Goal: Task Accomplishment & Management: Manage account settings

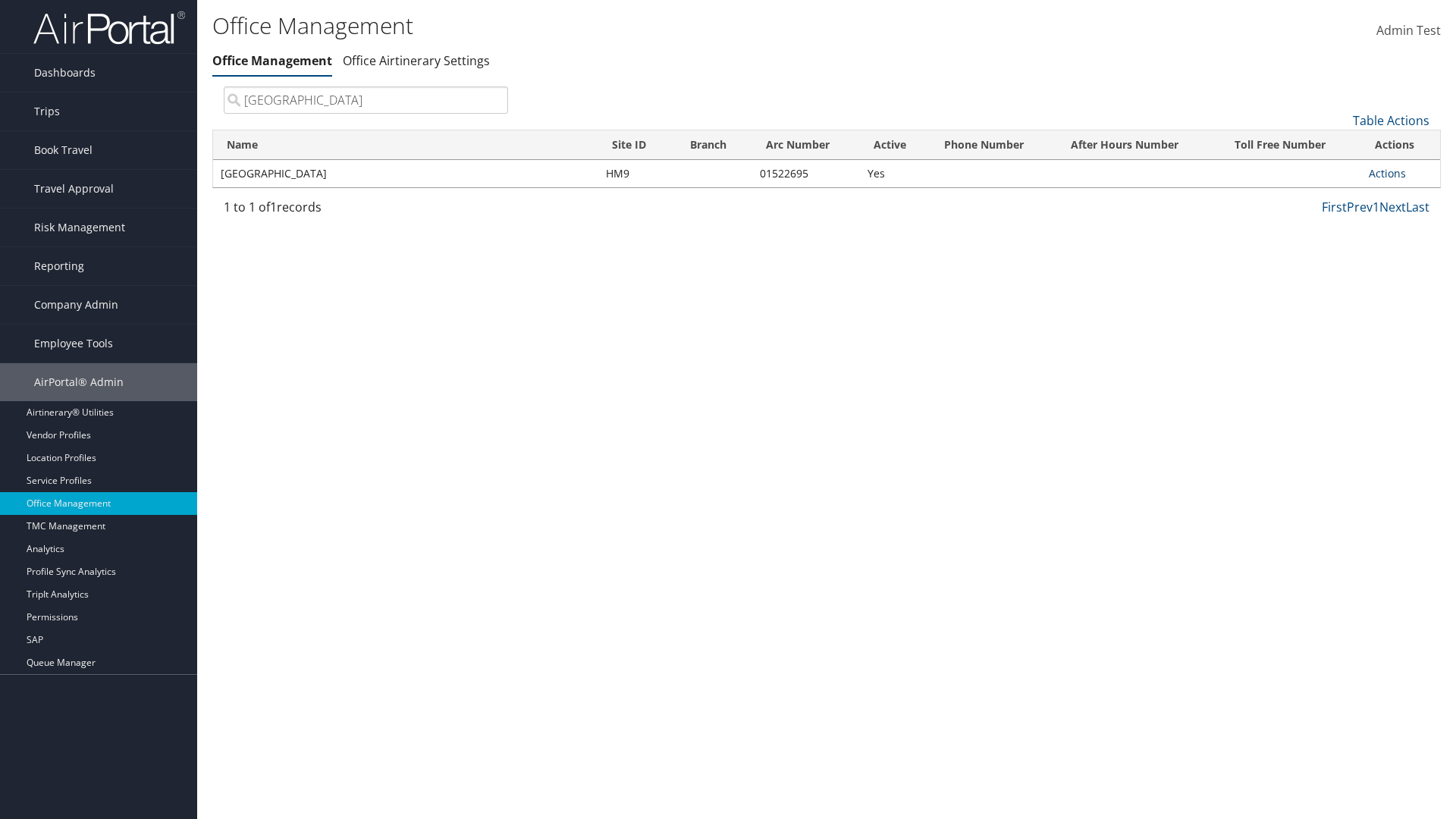
type input "[GEOGRAPHIC_DATA]"
click at [1387, 173] on link "Actions" at bounding box center [1387, 173] width 37 height 14
click at [1337, 195] on link "View Travel Agents" at bounding box center [1337, 195] width 128 height 26
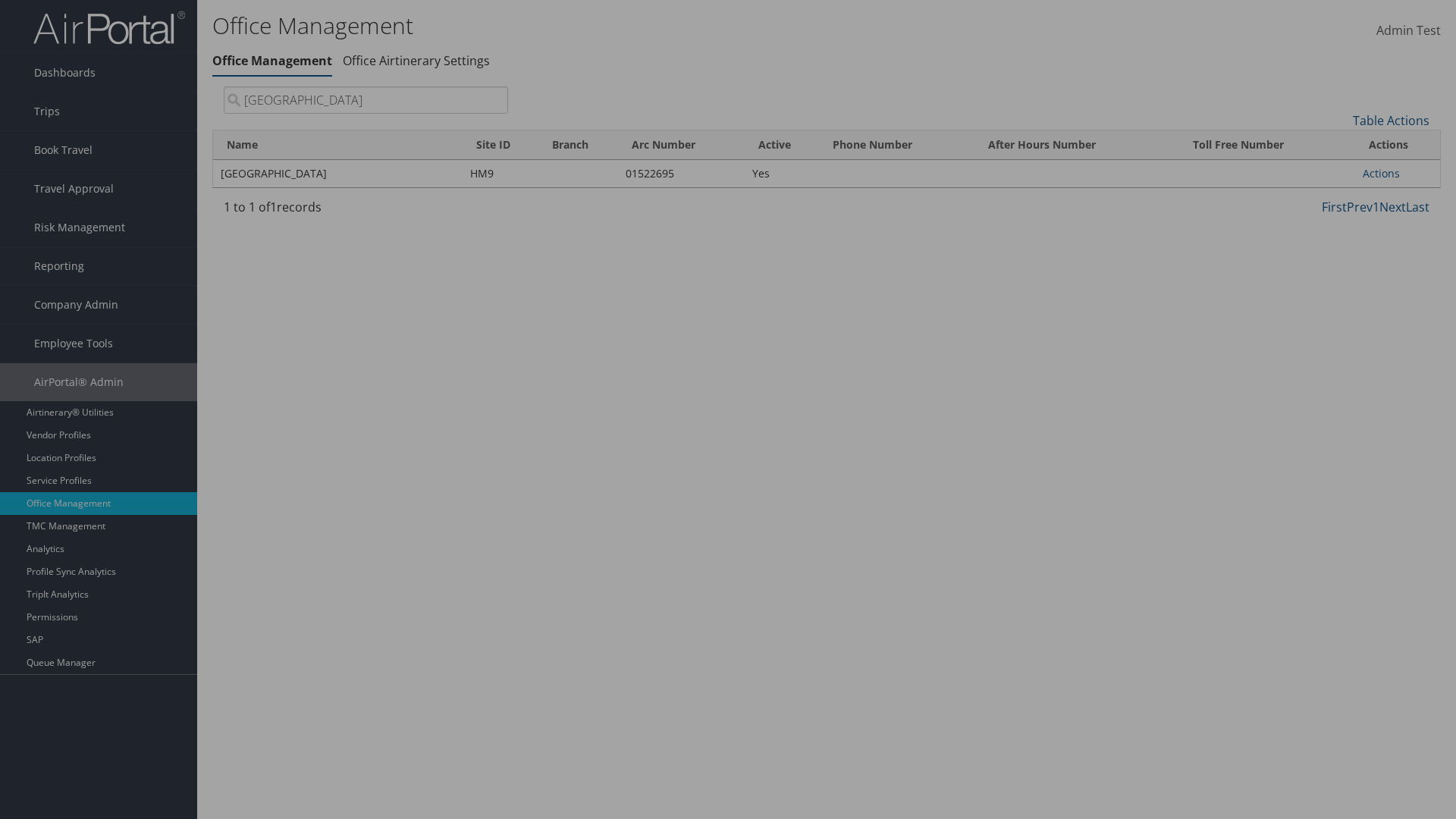
click at [0, 0] on link "Table Actions" at bounding box center [0, 0] width 0 height 0
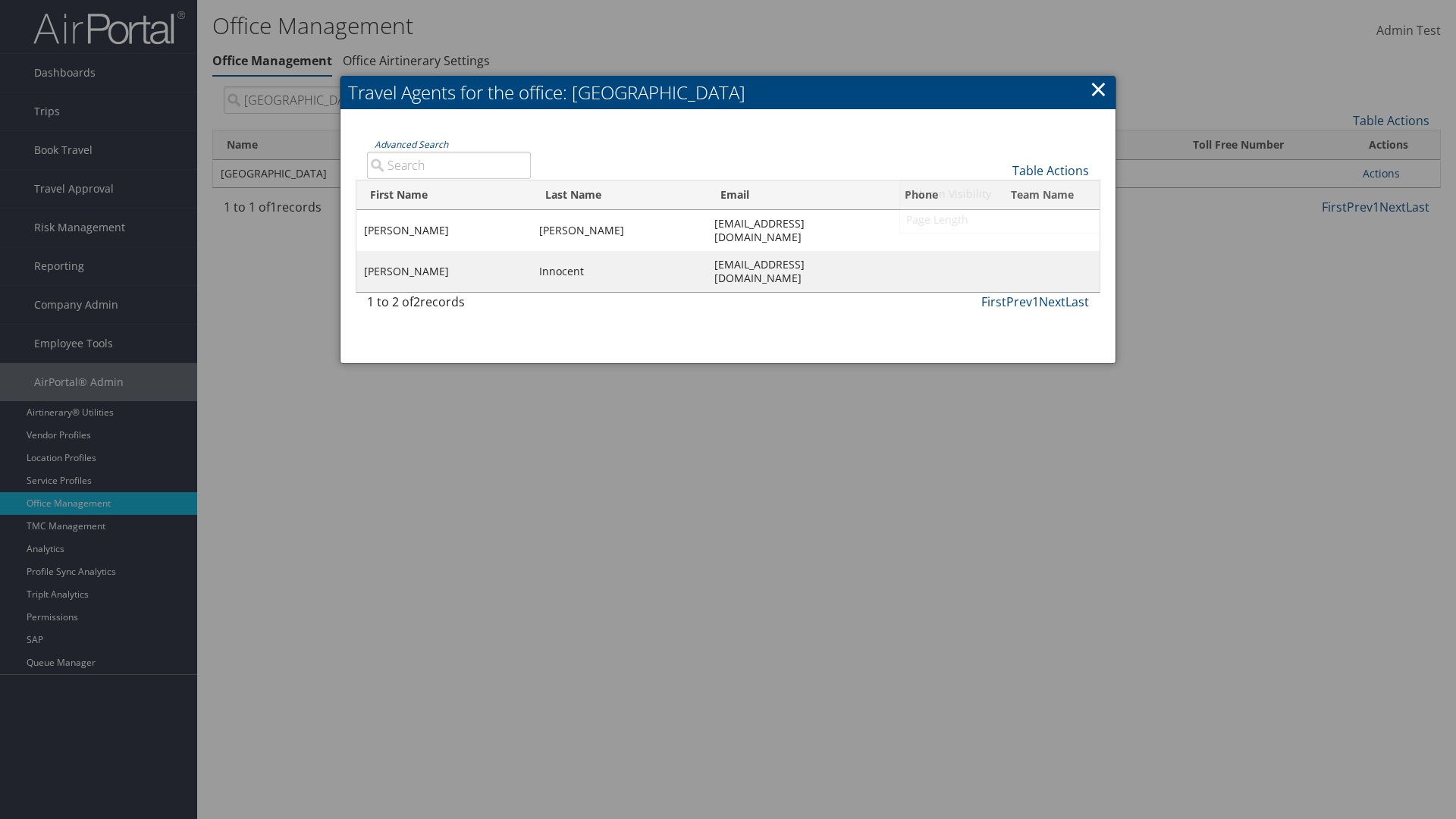
click at [1000, 193] on link "Column Visibility" at bounding box center [1000, 193] width 199 height 26
click at [1000, 195] on link "First Name" at bounding box center [1000, 195] width 199 height 26
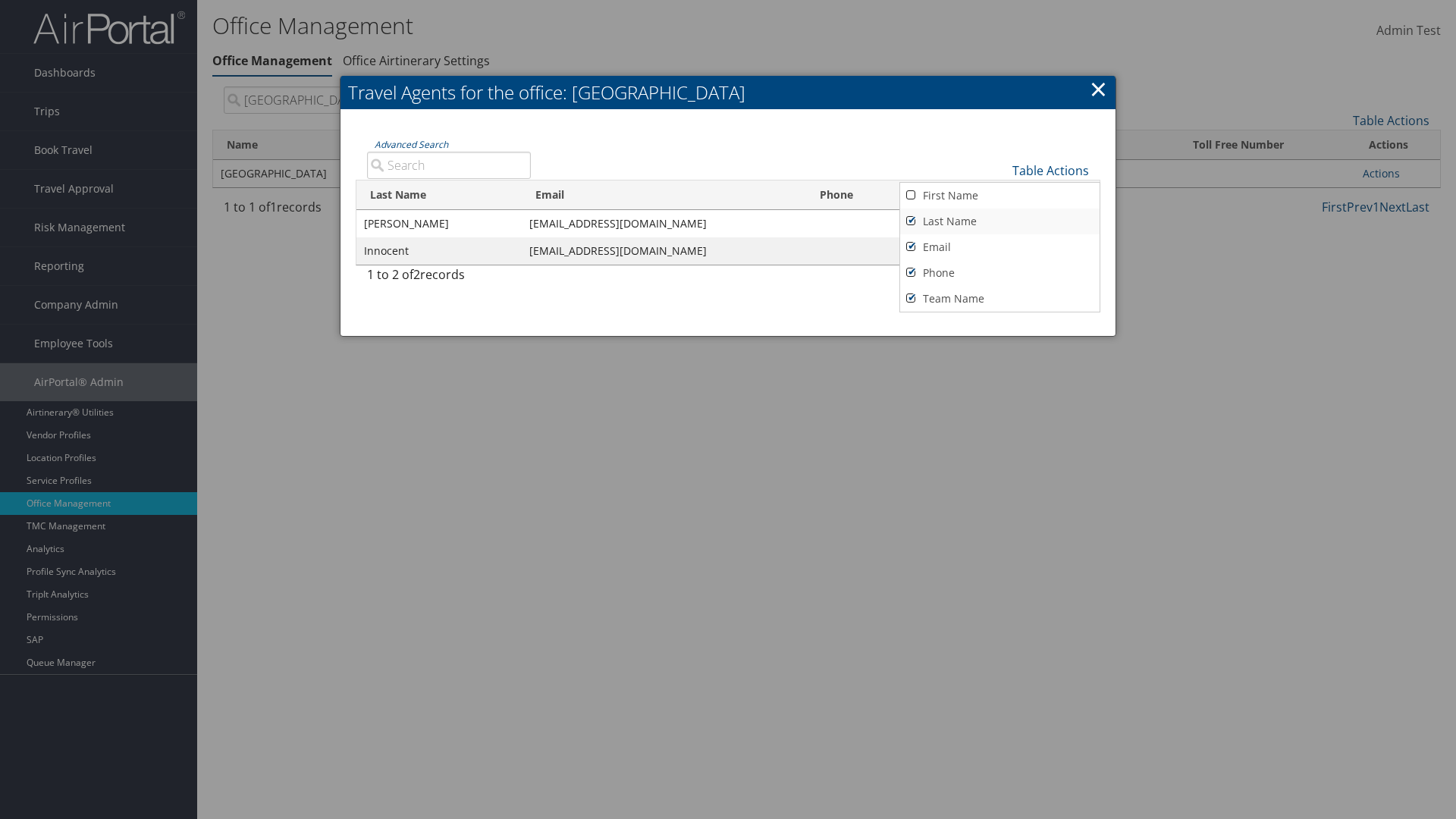
click at [1000, 221] on link "Last Name" at bounding box center [1000, 221] width 199 height 26
click at [1000, 246] on link "Email" at bounding box center [1000, 247] width 199 height 26
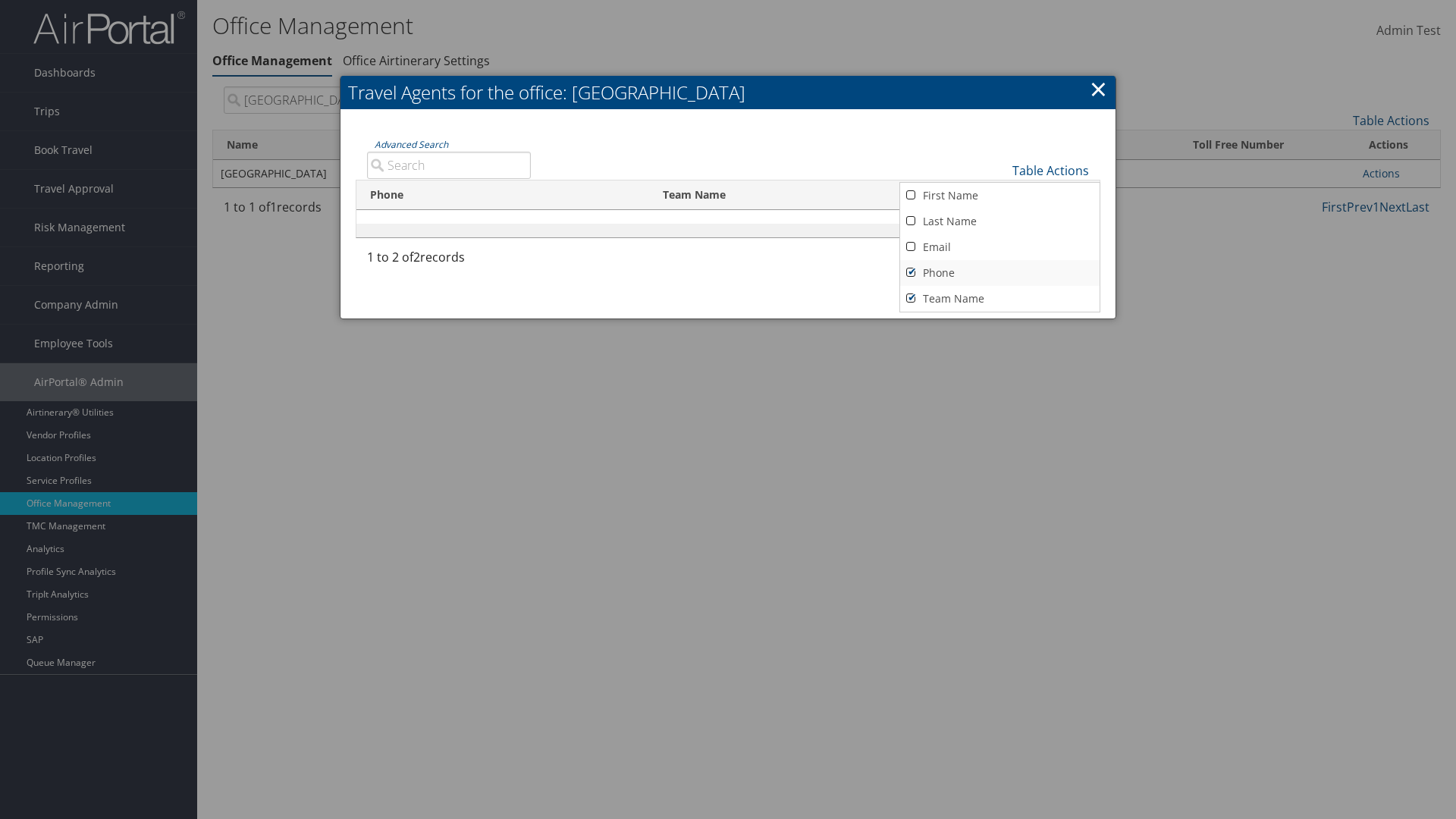
click at [1000, 272] on link "Phone" at bounding box center [1000, 272] width 199 height 26
click at [1000, 298] on link "Team Name" at bounding box center [1000, 298] width 199 height 26
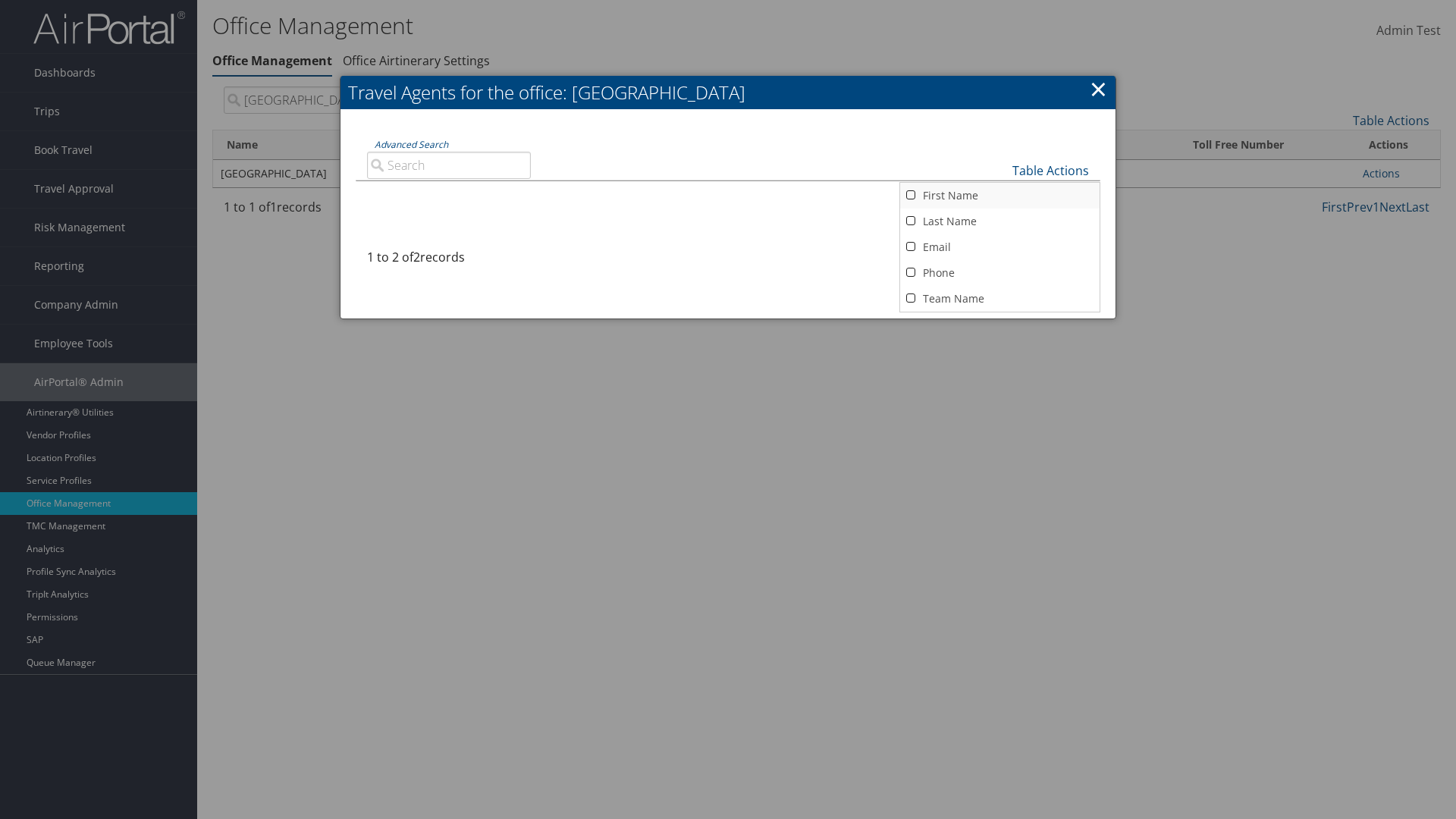
click at [1000, 195] on link "First Name" at bounding box center [1000, 195] width 199 height 26
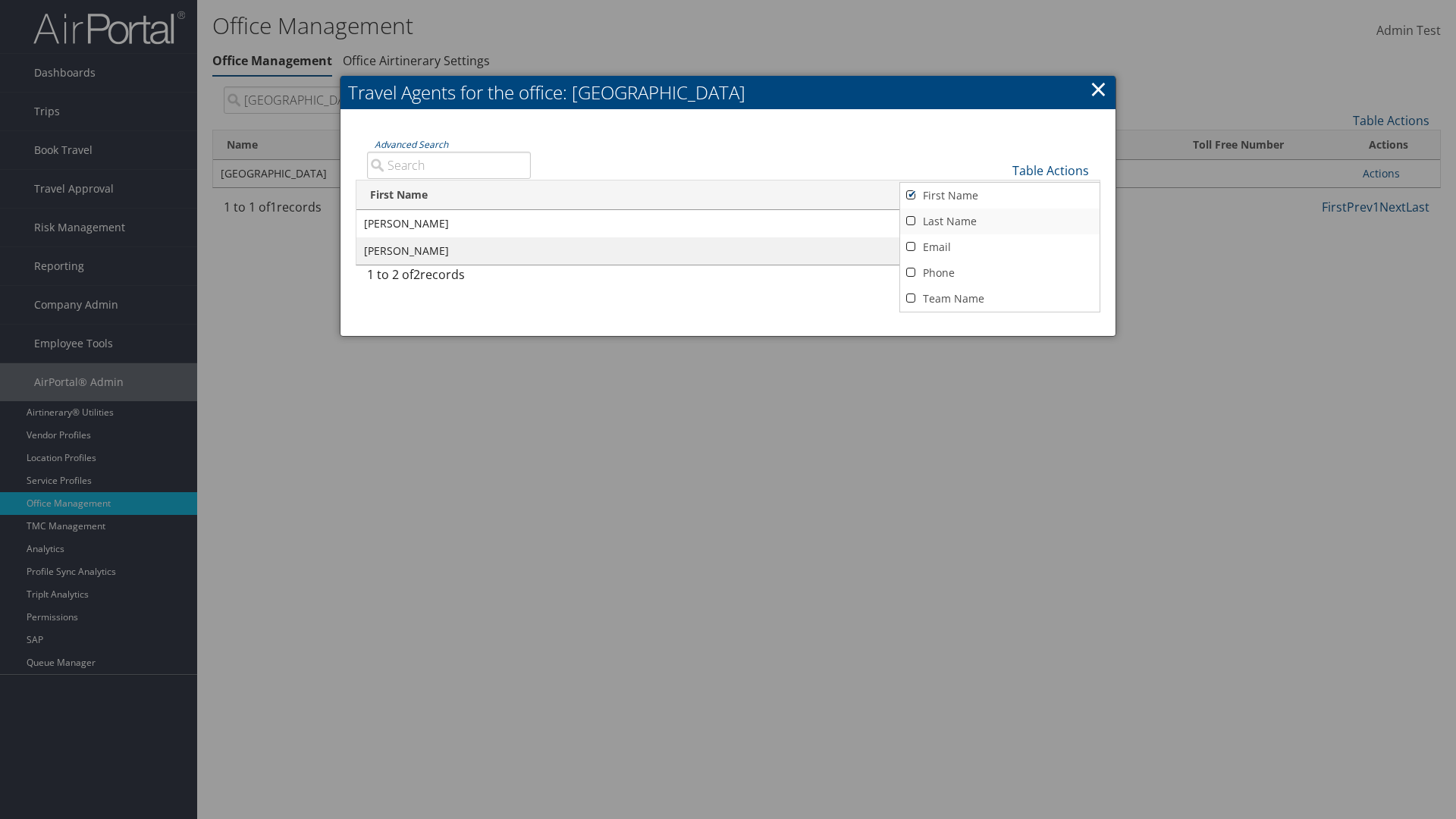
click at [1000, 221] on link "Last Name" at bounding box center [1000, 221] width 199 height 26
click at [1000, 246] on link "Email" at bounding box center [1000, 247] width 199 height 26
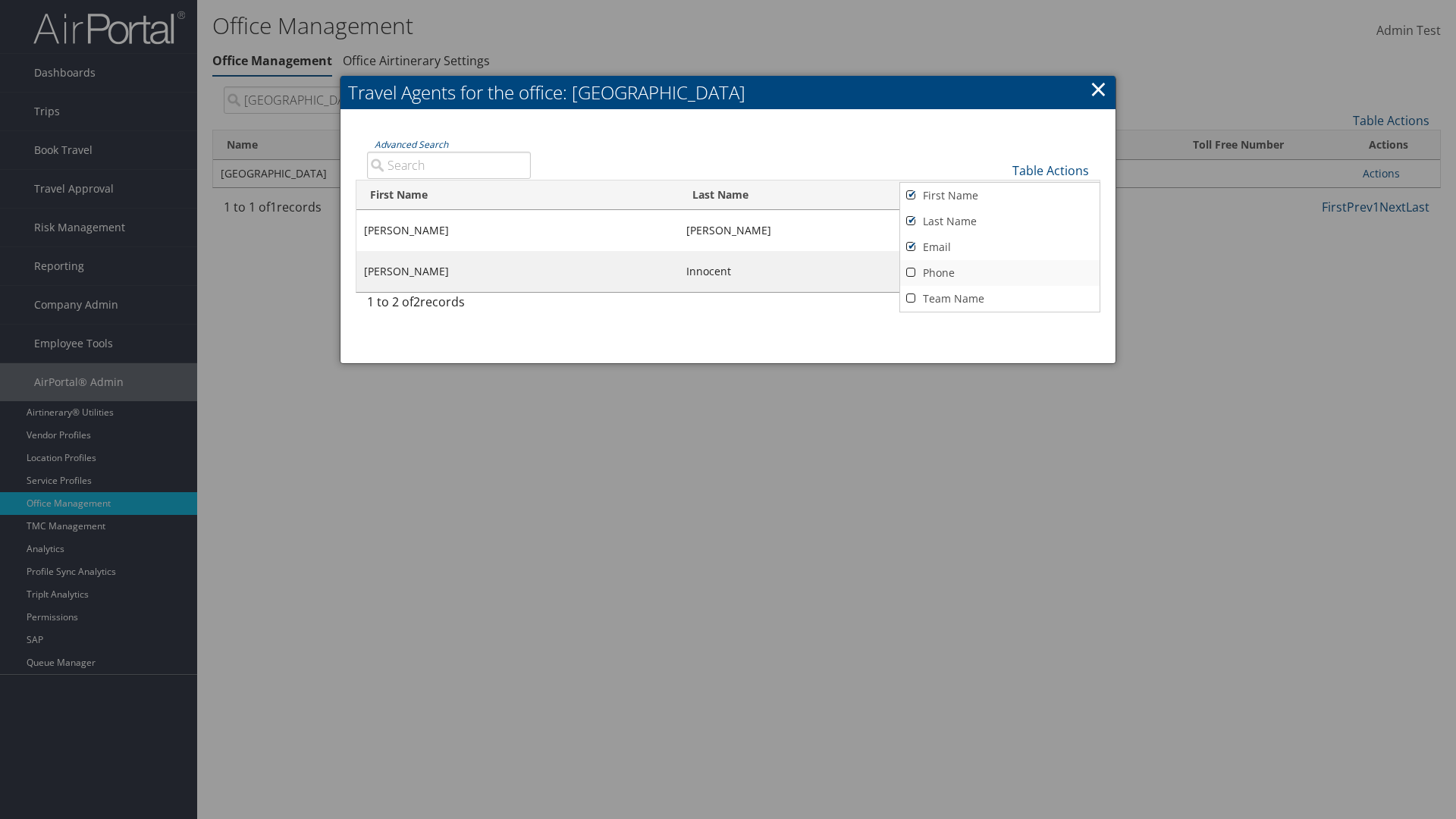
click at [1000, 272] on link "Phone" at bounding box center [1000, 272] width 199 height 26
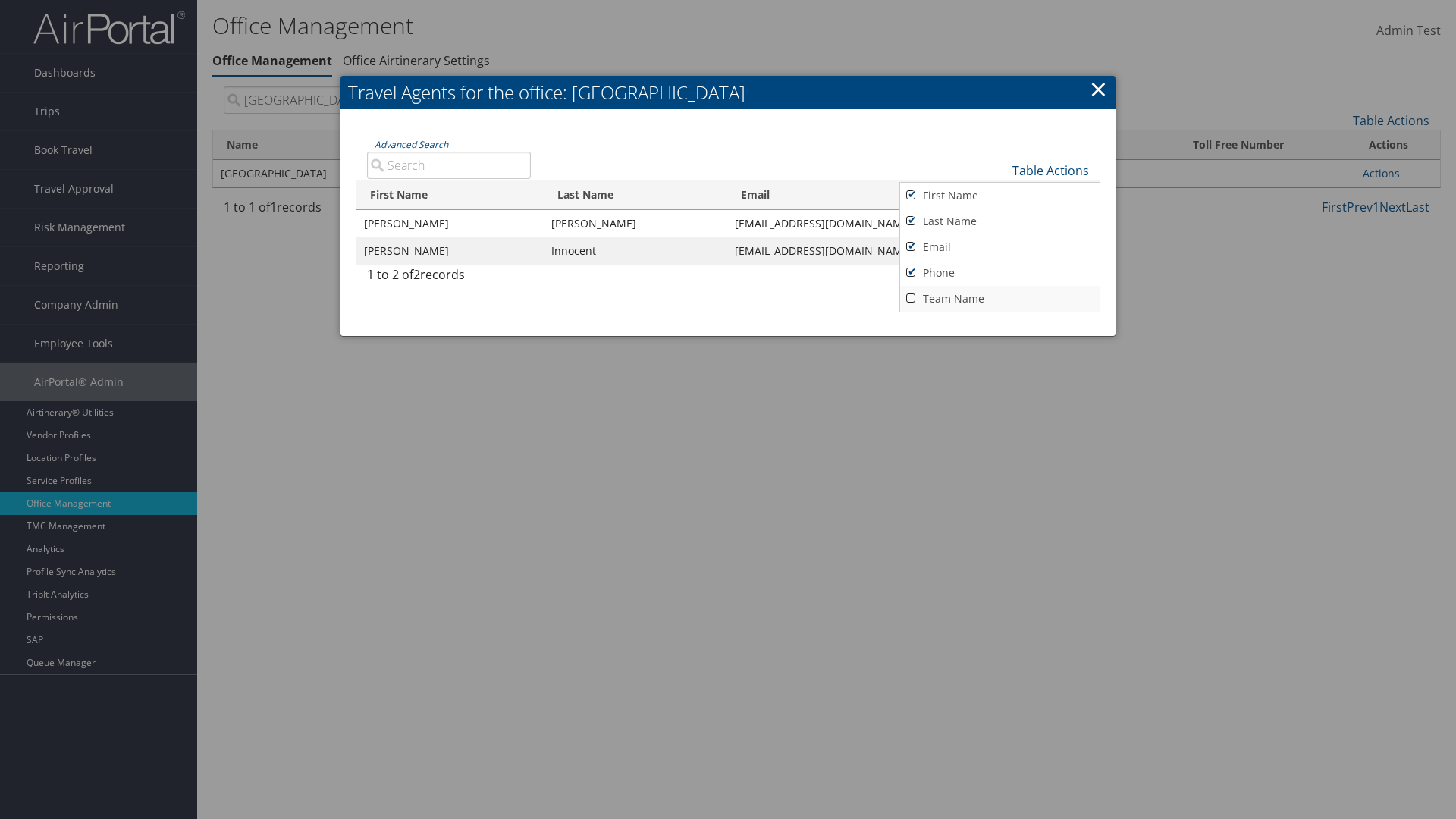
click at [1000, 298] on link "Team Name" at bounding box center [1000, 298] width 199 height 26
click at [1050, 170] on link "Table Actions" at bounding box center [1050, 170] width 77 height 16
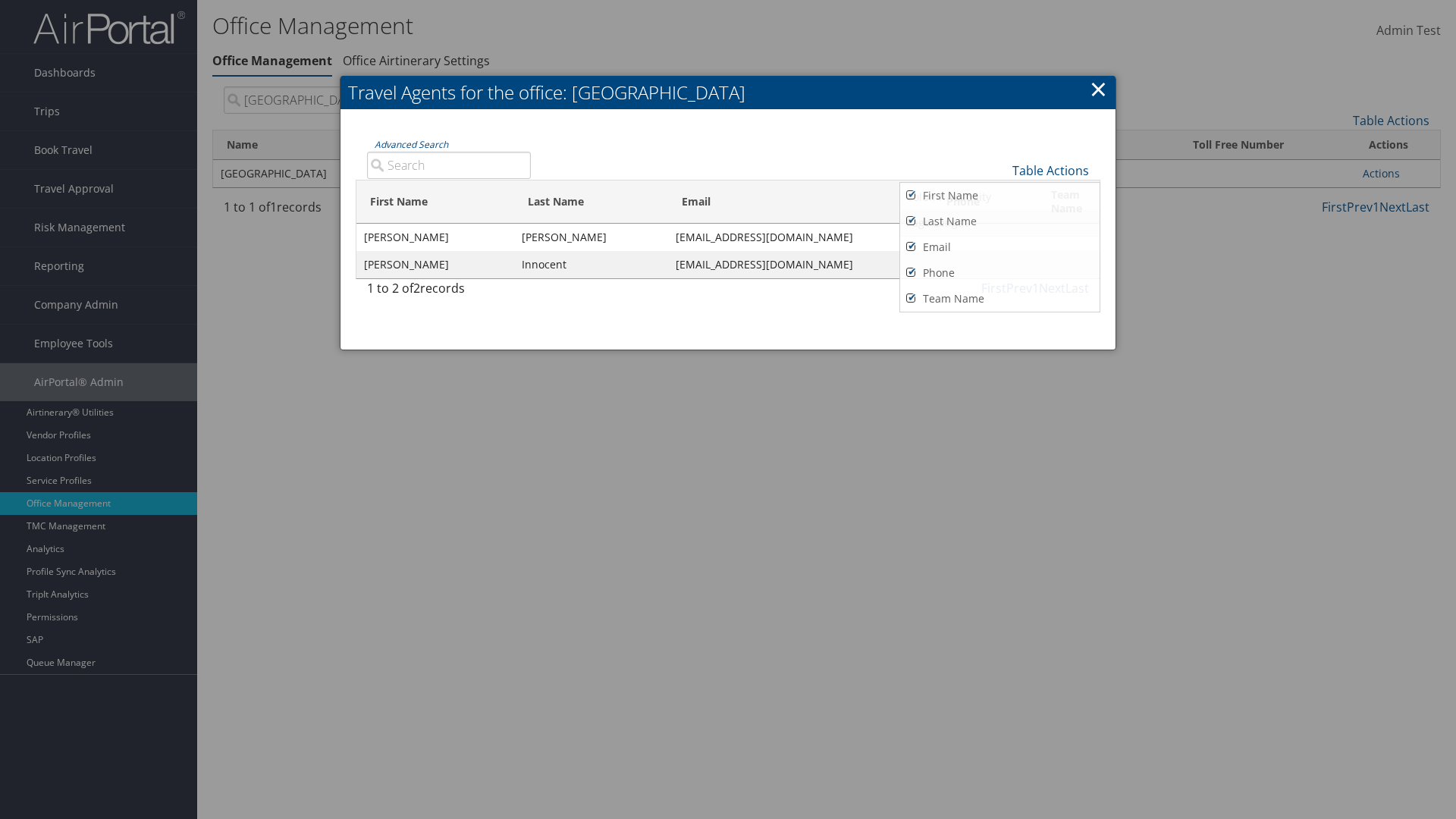
click at [1000, 222] on link "Page Length" at bounding box center [1000, 222] width 199 height 26
click at [1000, 222] on link "25" at bounding box center [1000, 222] width 199 height 26
click at [1050, 170] on link "Table Actions" at bounding box center [1050, 170] width 77 height 16
click at [1000, 246] on link "50" at bounding box center [1000, 247] width 199 height 26
